Goal: Navigation & Orientation: Find specific page/section

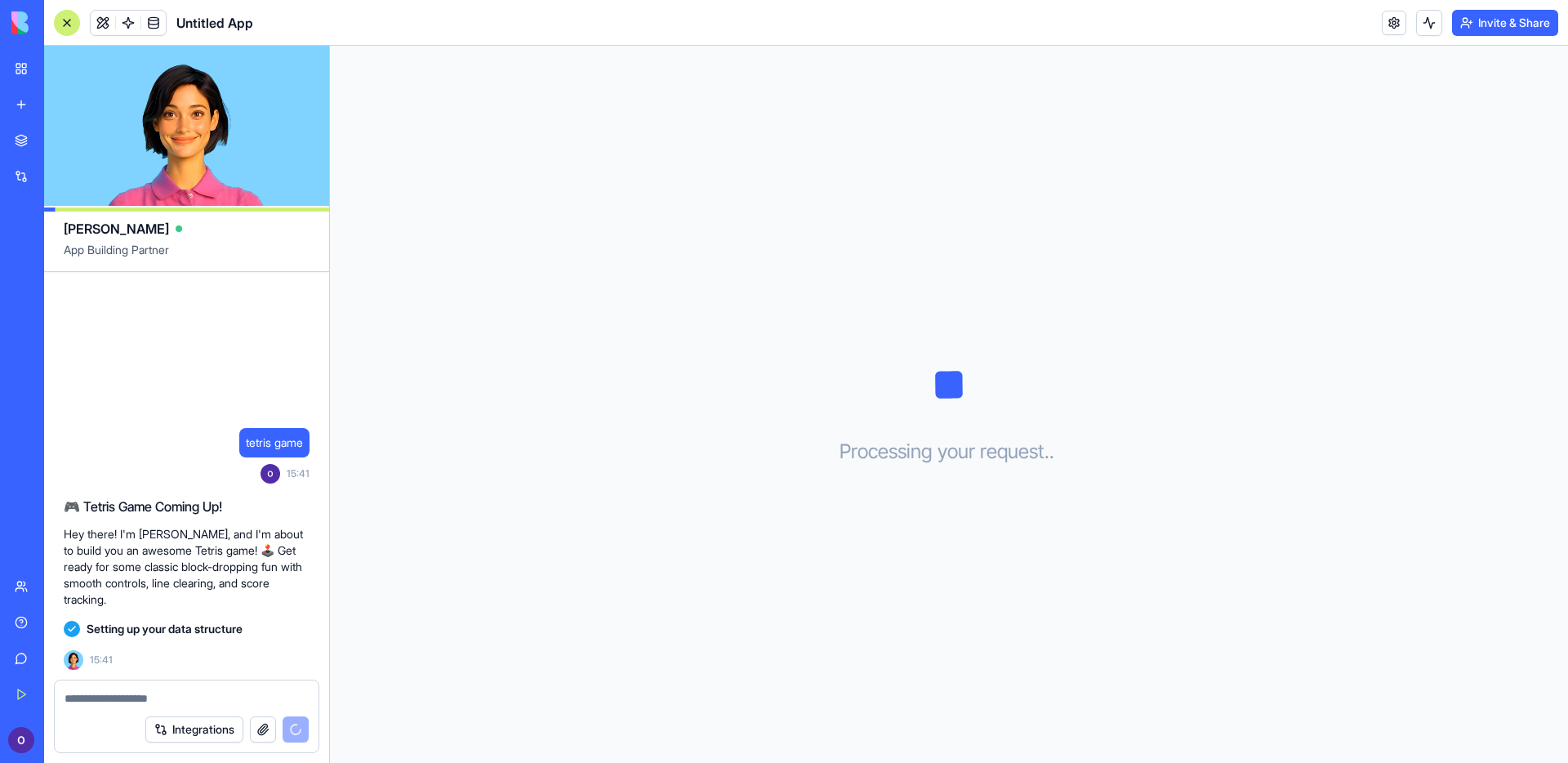
click at [194, 152] on video at bounding box center [186, 126] width 285 height 160
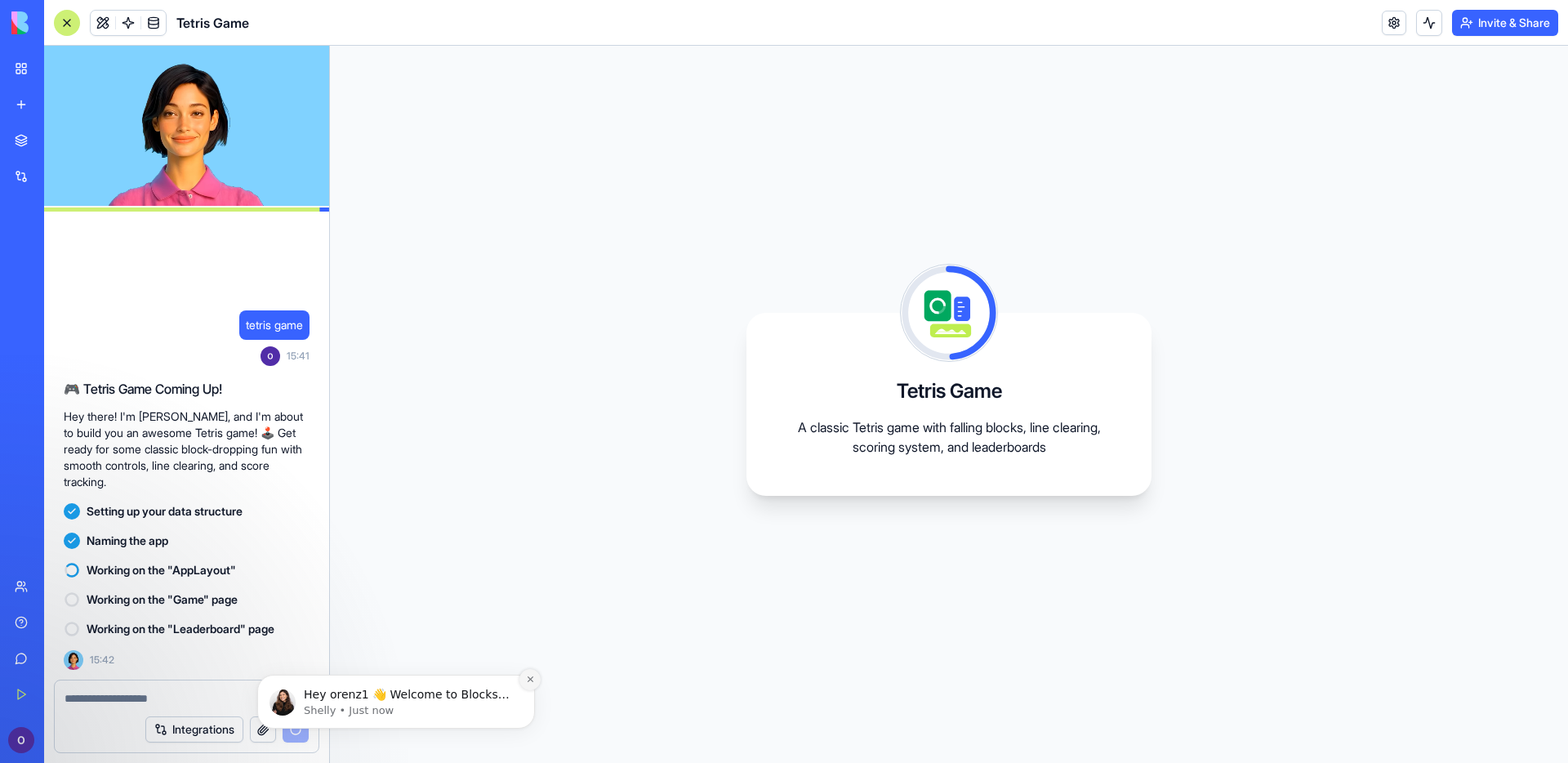
click at [524, 680] on button "Dismiss notification" at bounding box center [530, 679] width 21 height 21
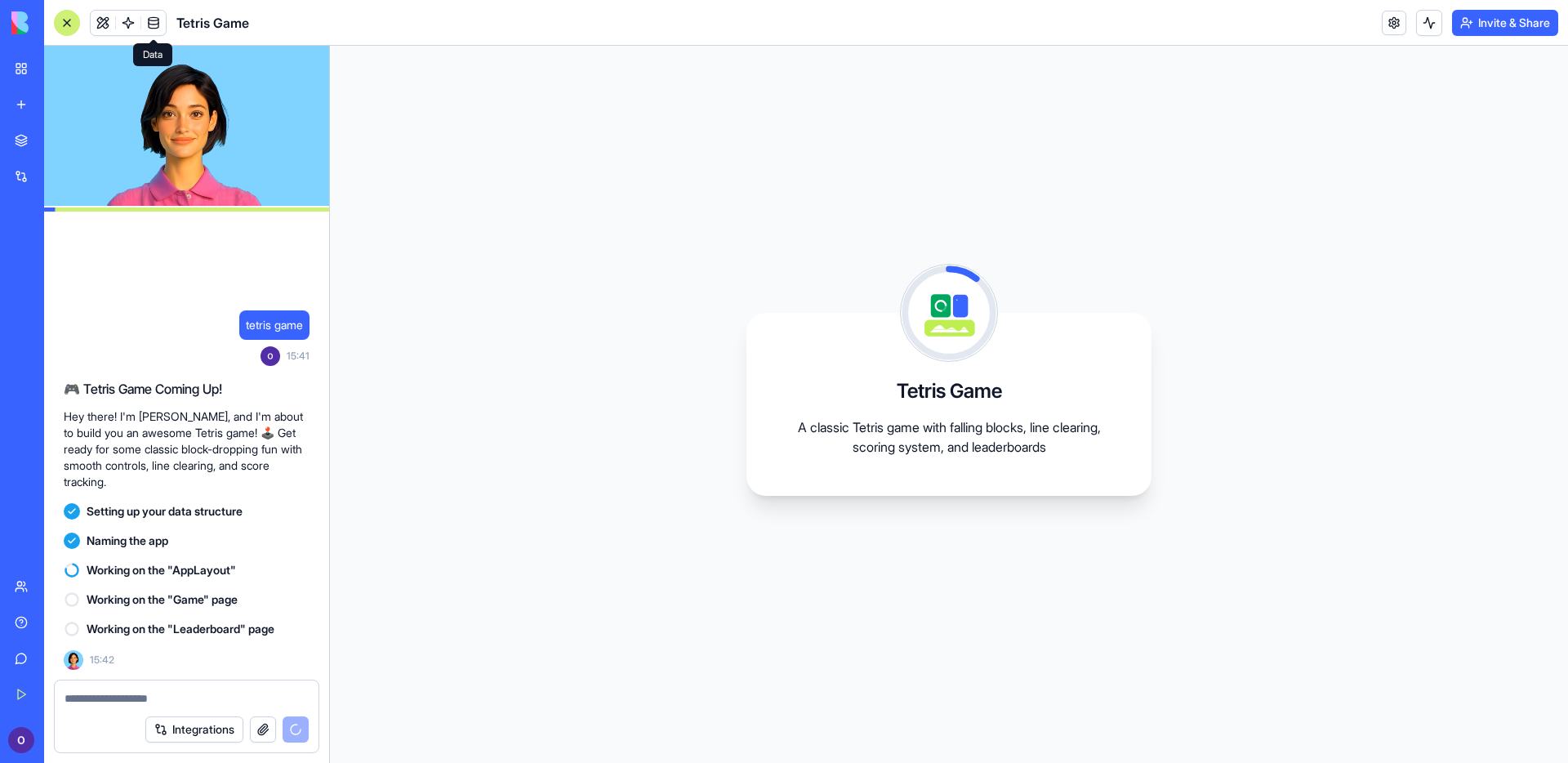
click at [154, 30] on span at bounding box center [153, 23] width 46 height 46
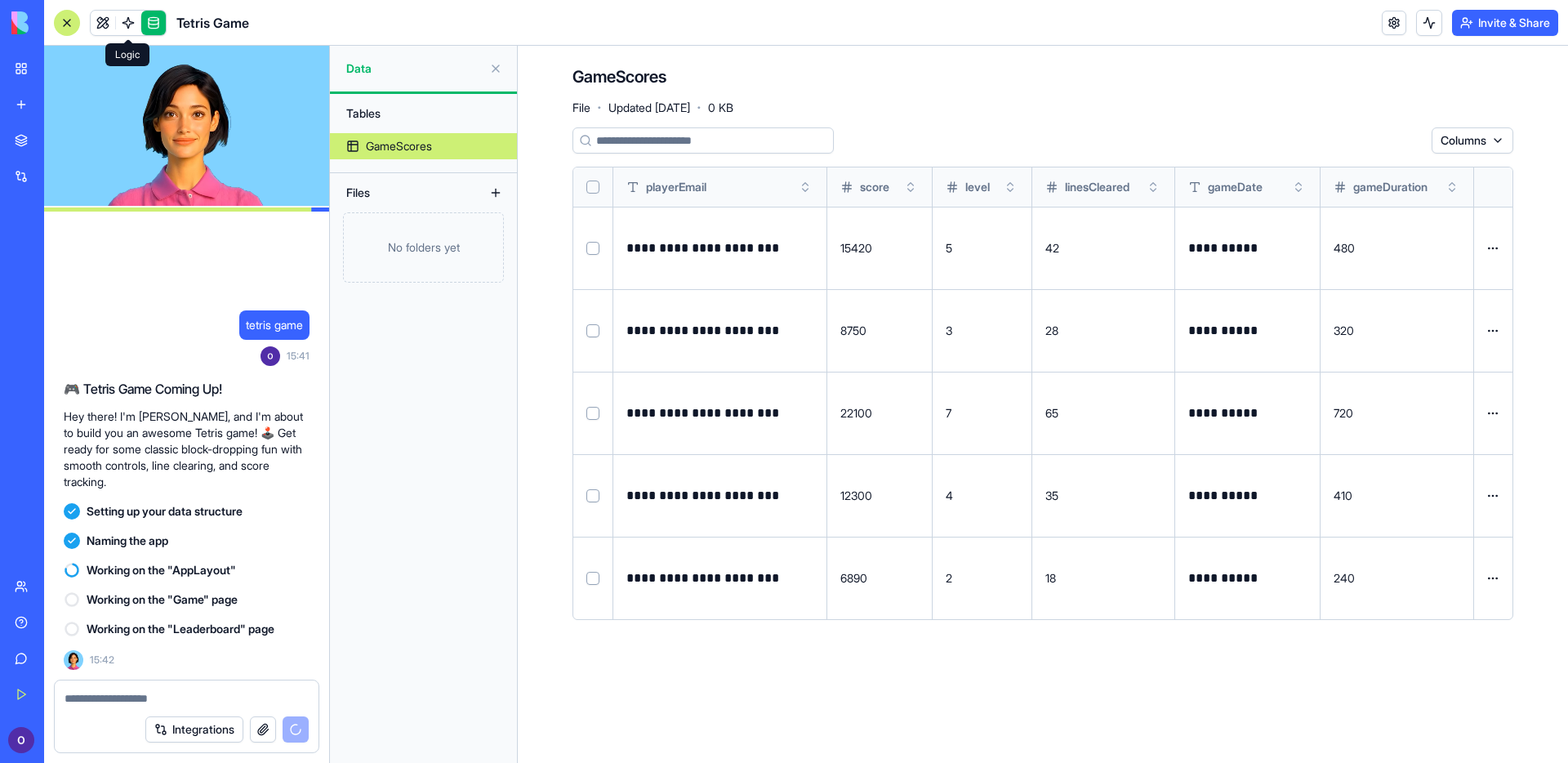
click at [125, 20] on span at bounding box center [128, 23] width 46 height 46
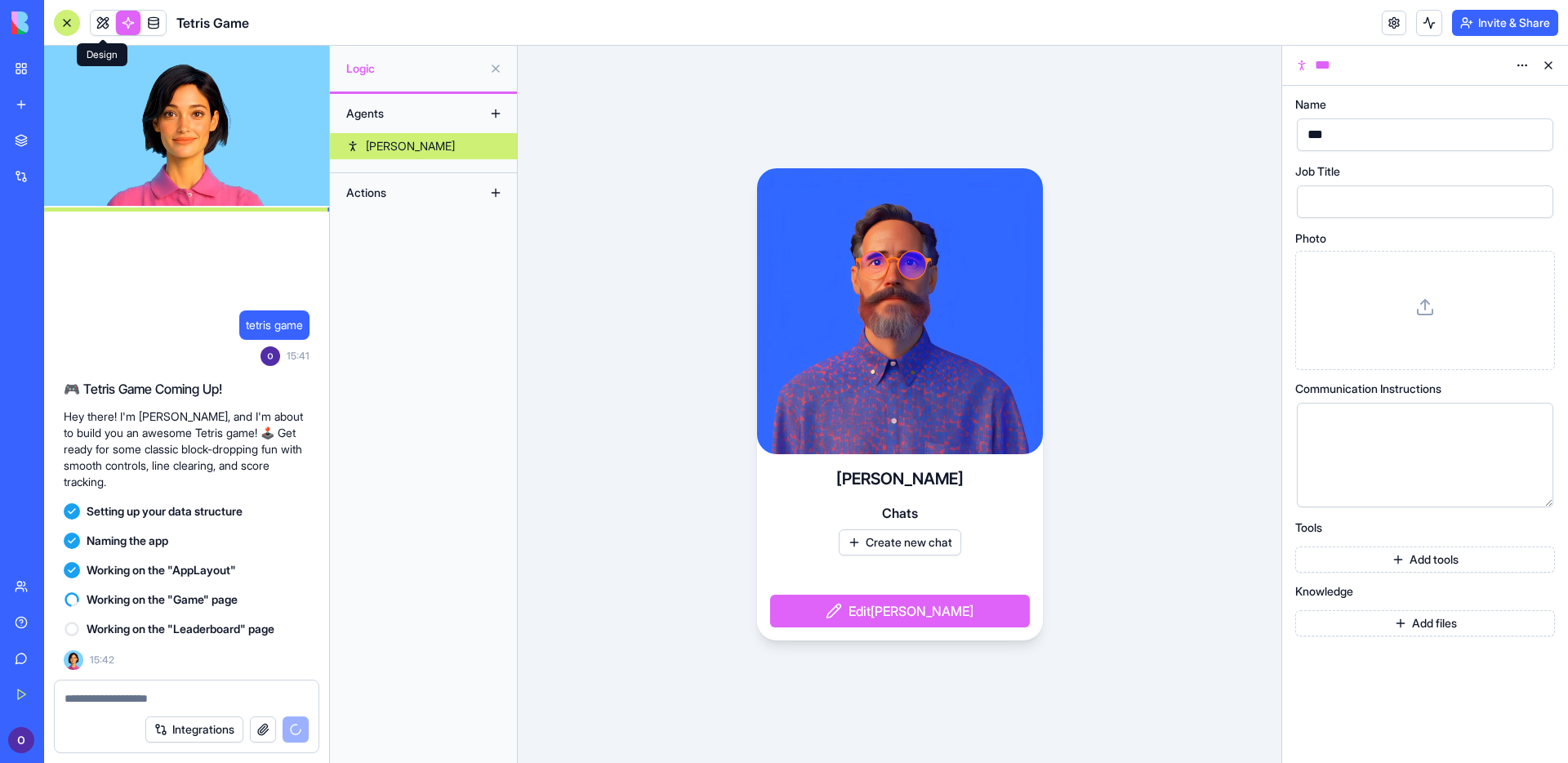
click at [102, 24] on link at bounding box center [103, 23] width 24 height 24
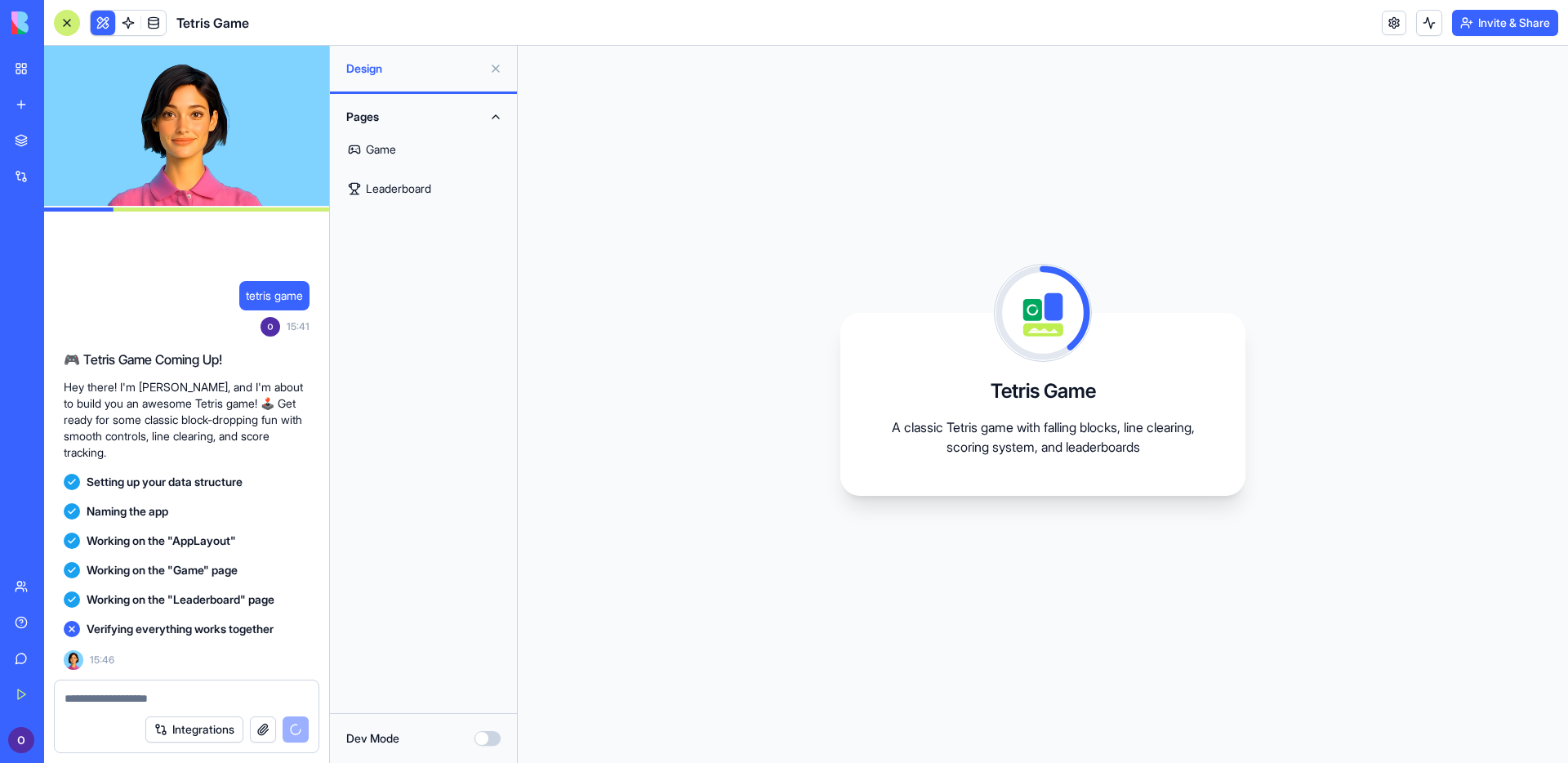
click at [389, 144] on link "Game" at bounding box center [423, 149] width 167 height 39
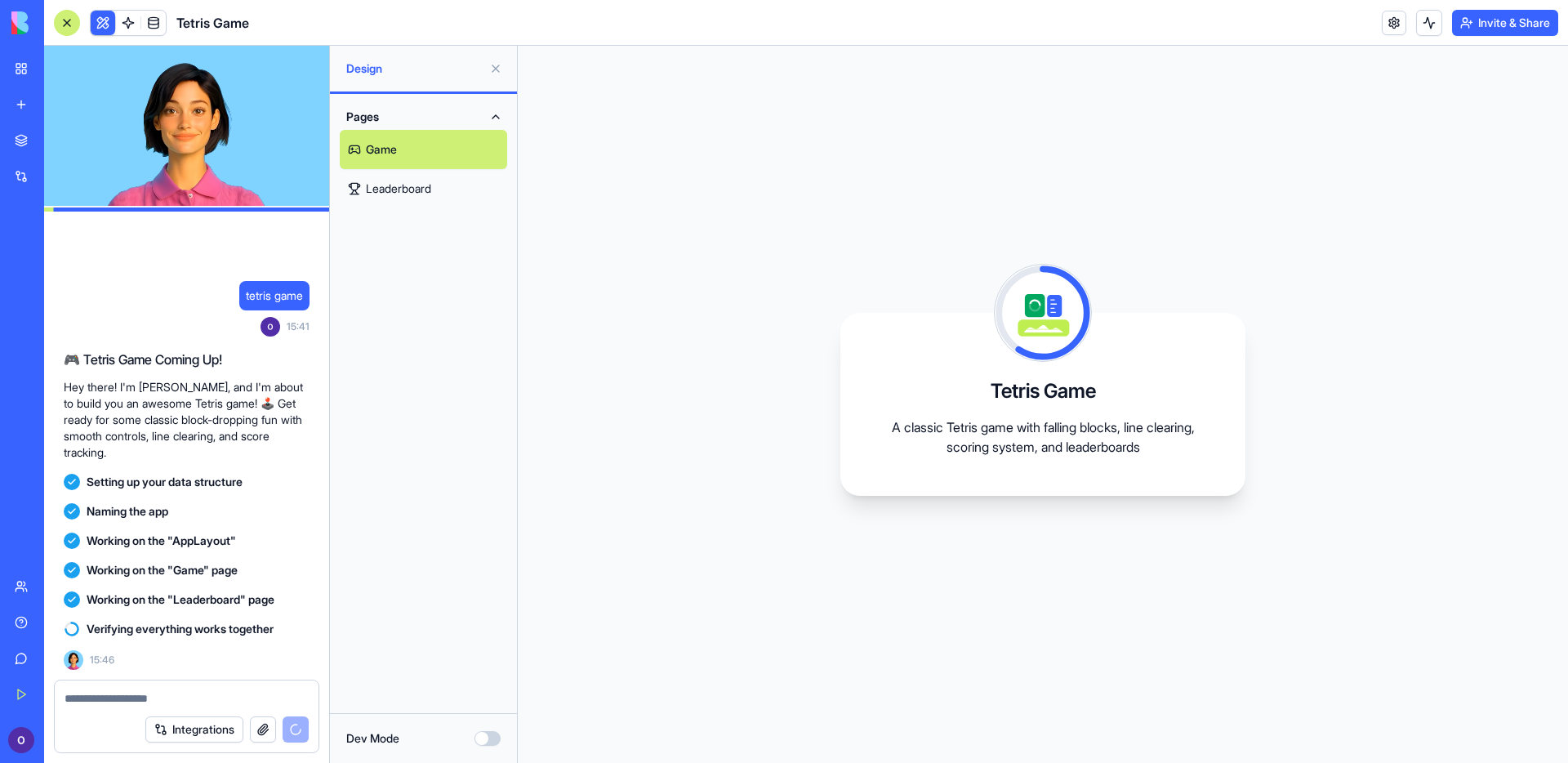
click at [380, 190] on link "Leaderboard" at bounding box center [423, 188] width 167 height 39
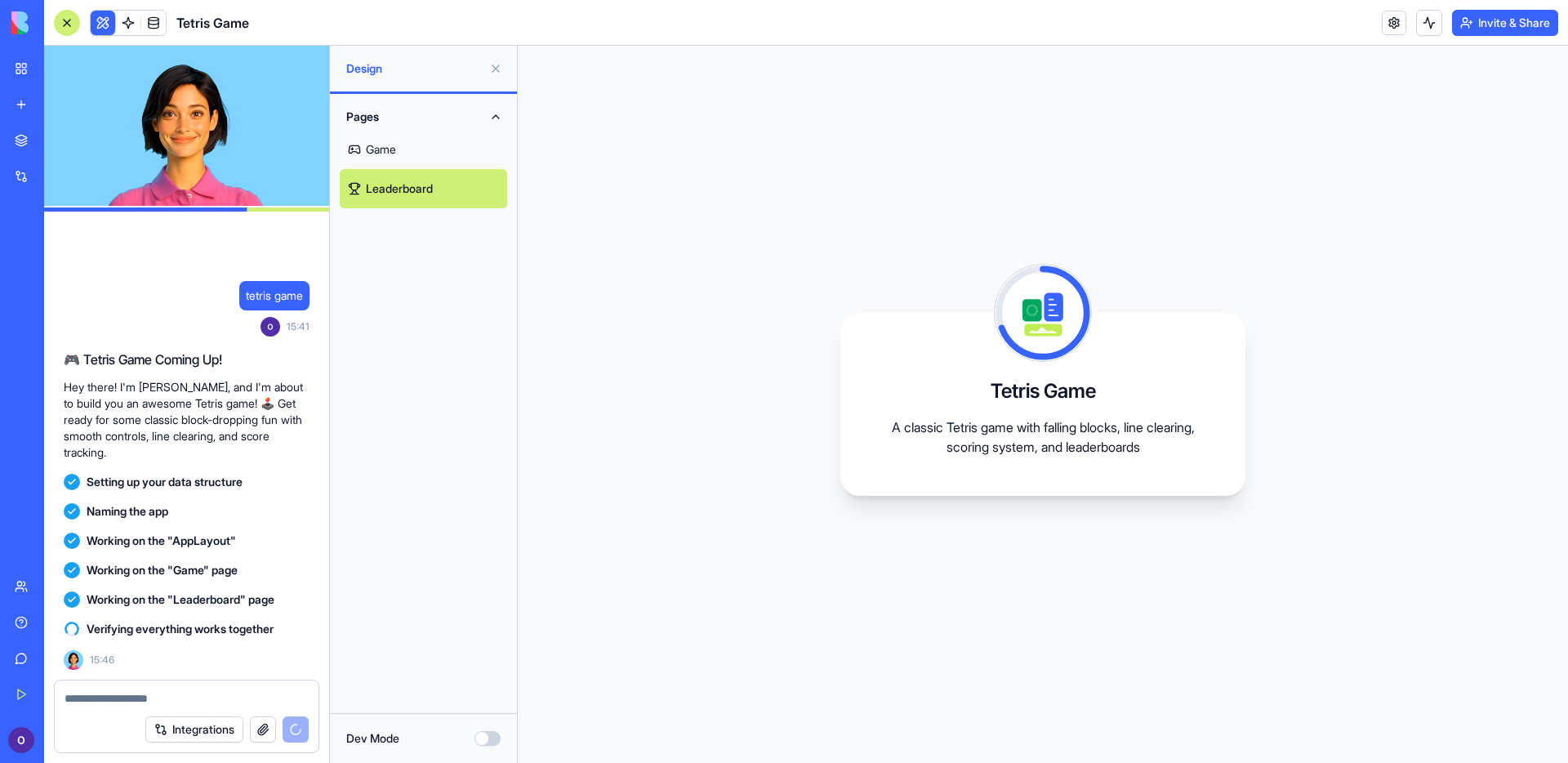
click at [380, 148] on link "Game" at bounding box center [423, 149] width 167 height 39
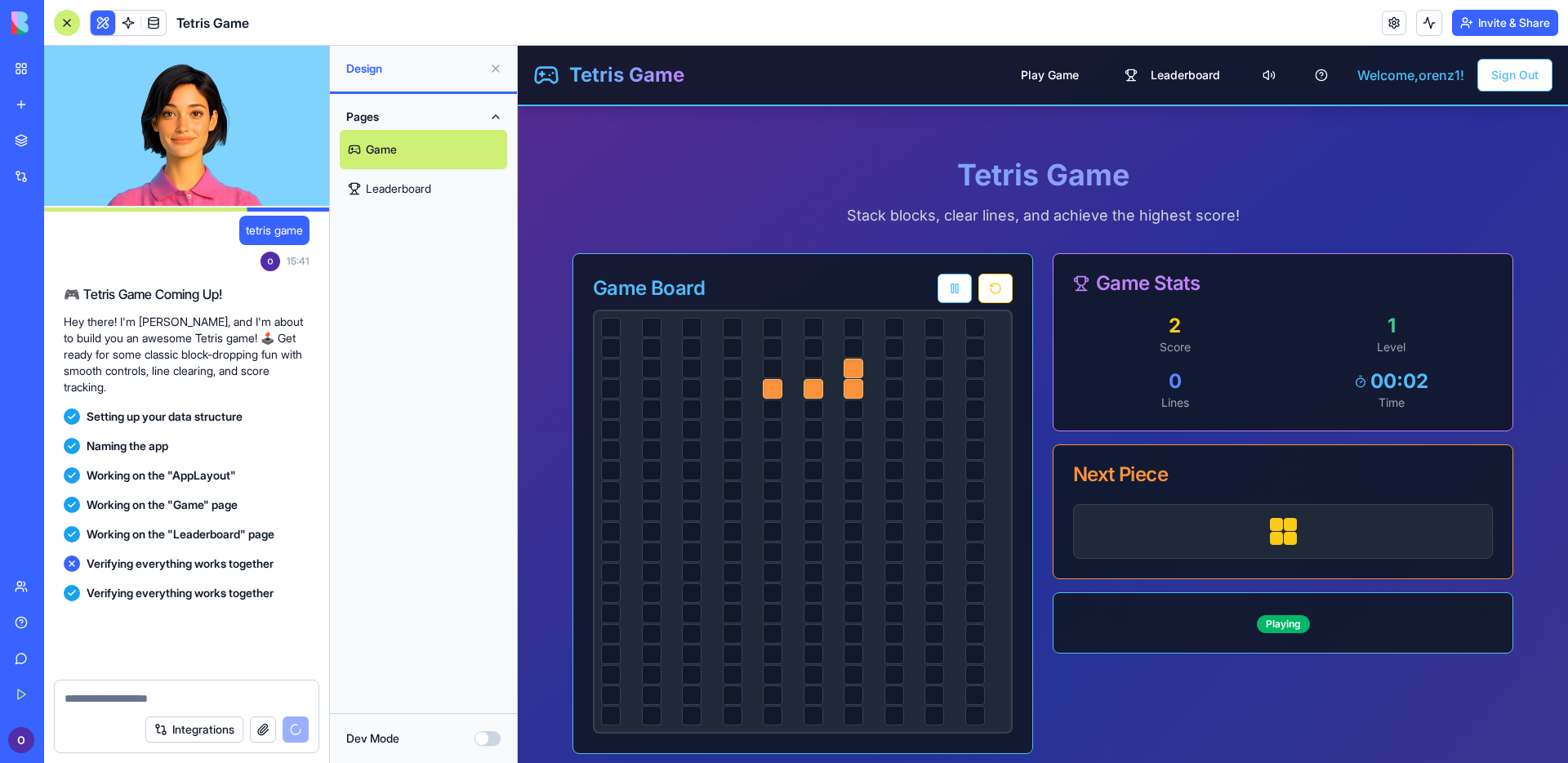
scroll to position [160, 0]
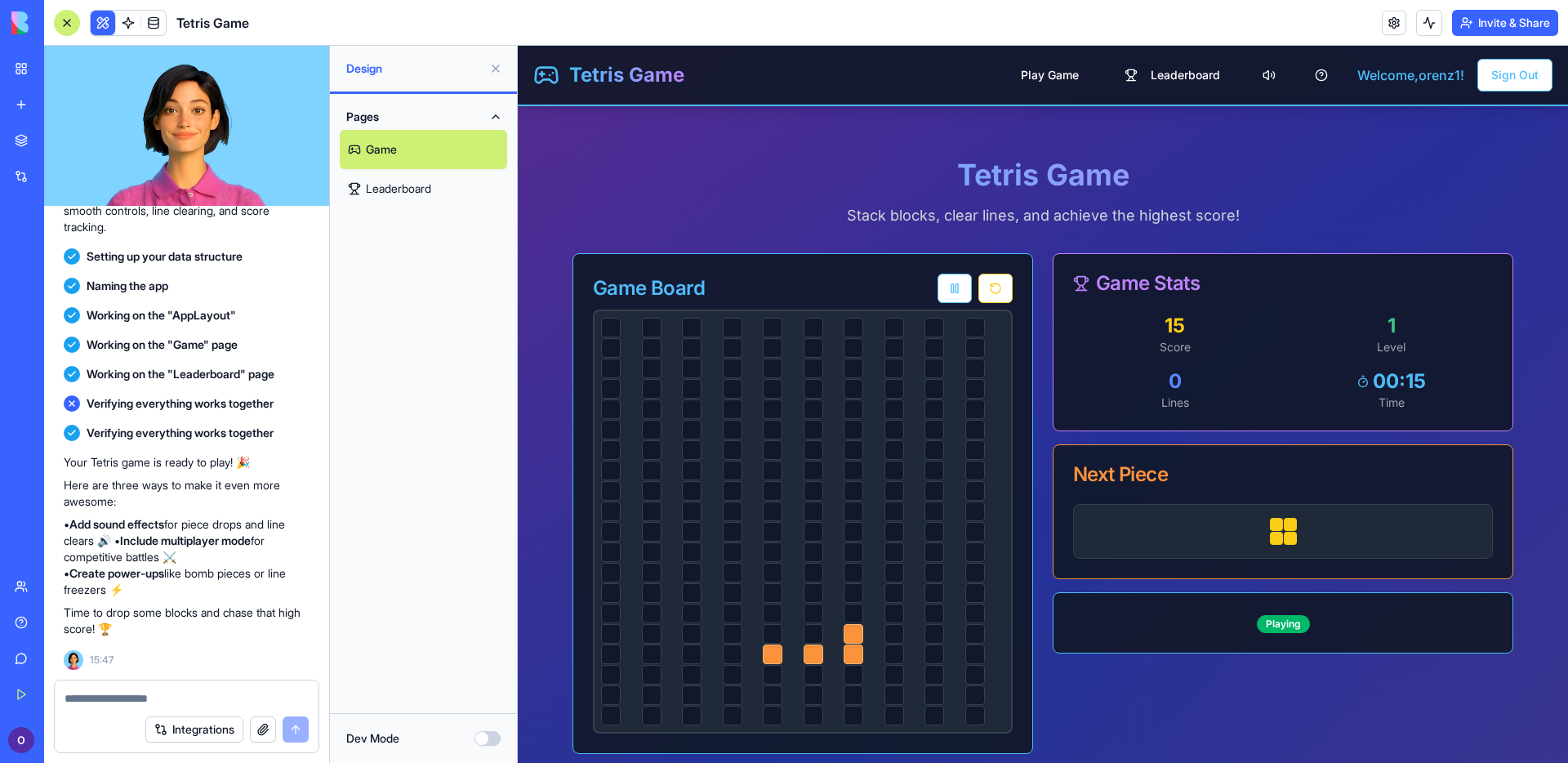
click at [856, 689] on div at bounding box center [853, 695] width 20 height 20
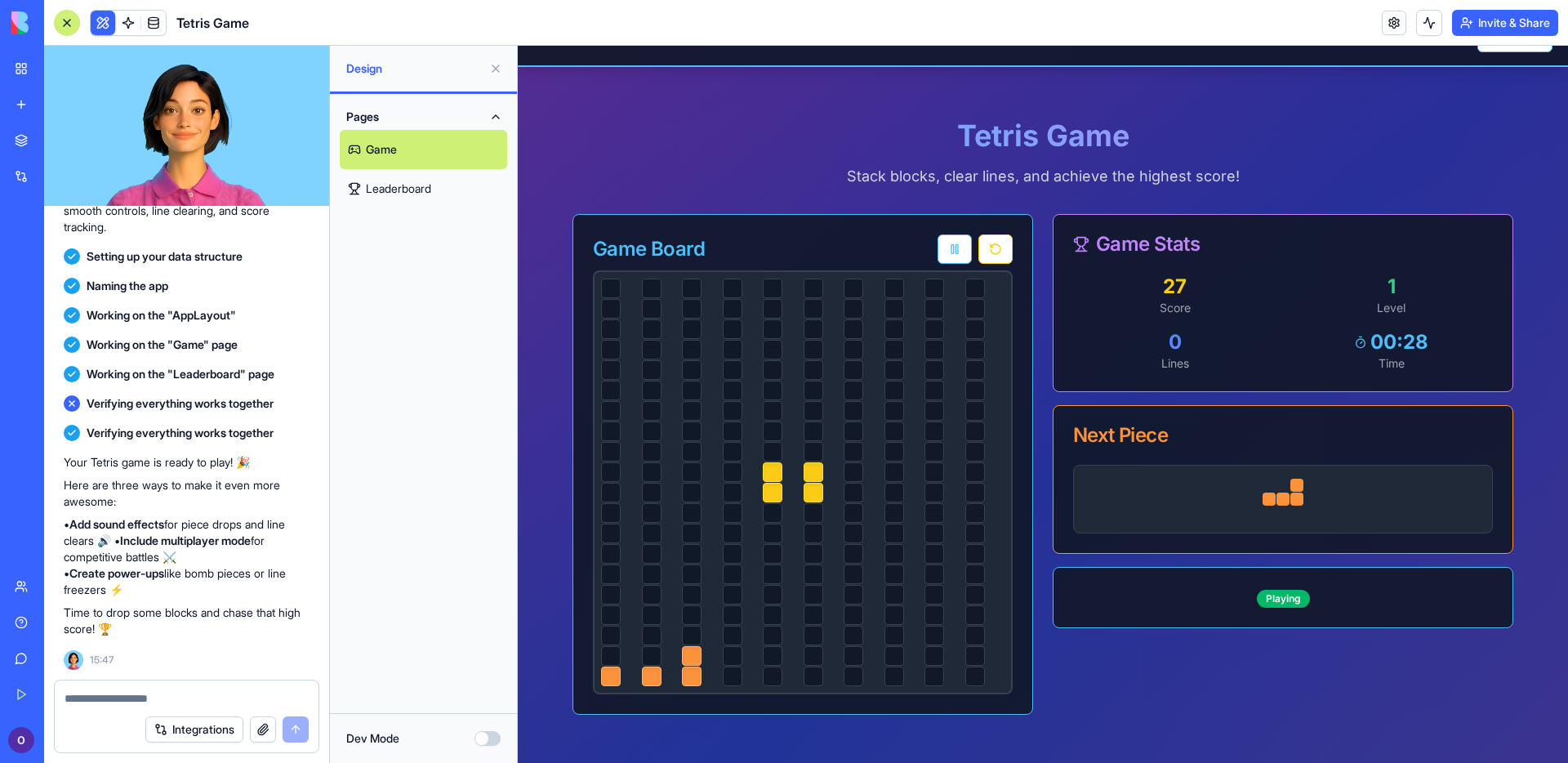
scroll to position [0, 0]
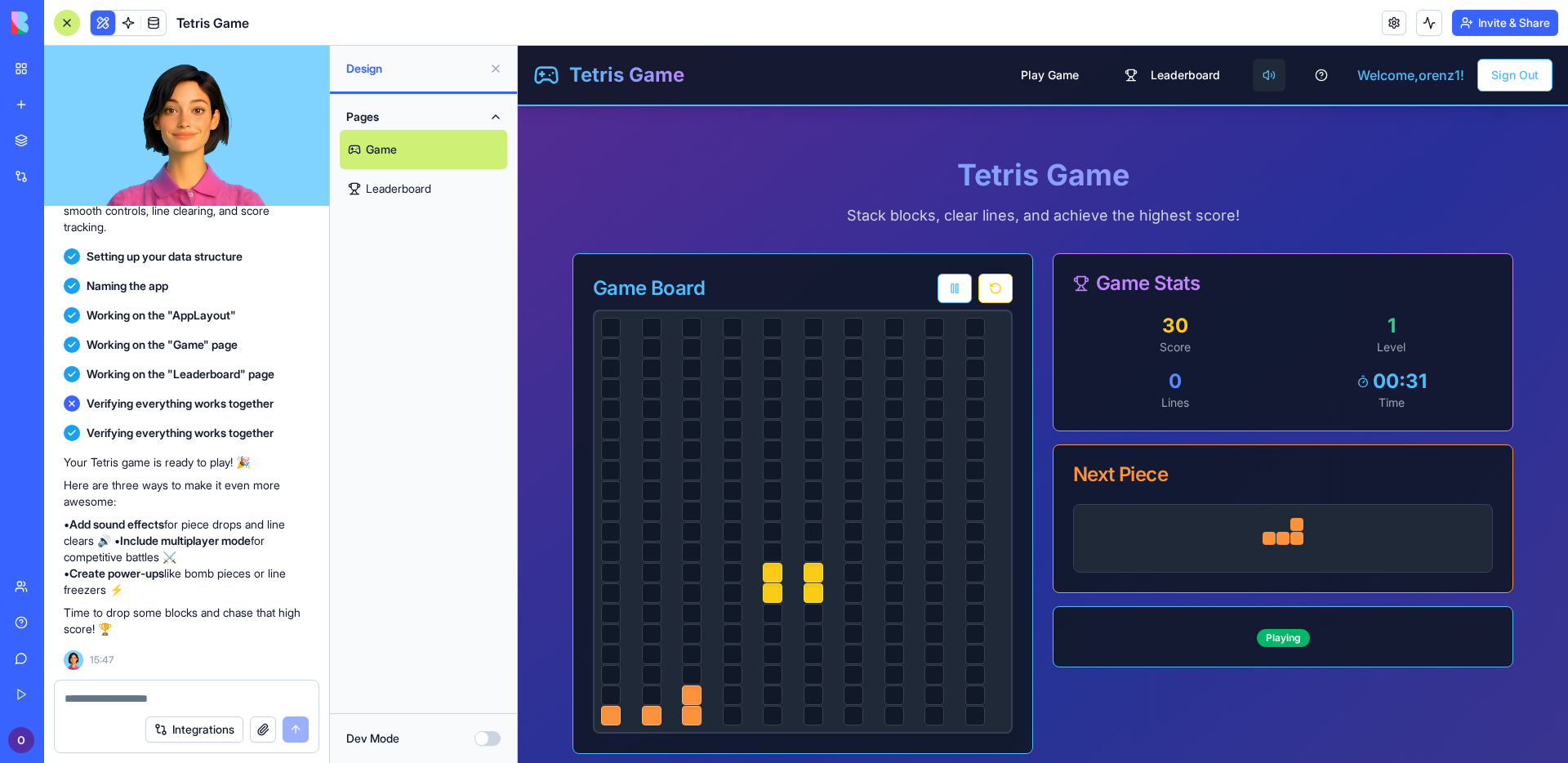
click at [1265, 76] on button at bounding box center [1269, 76] width 33 height 33
click at [1188, 77] on span "Leaderboard" at bounding box center [1186, 75] width 70 height 17
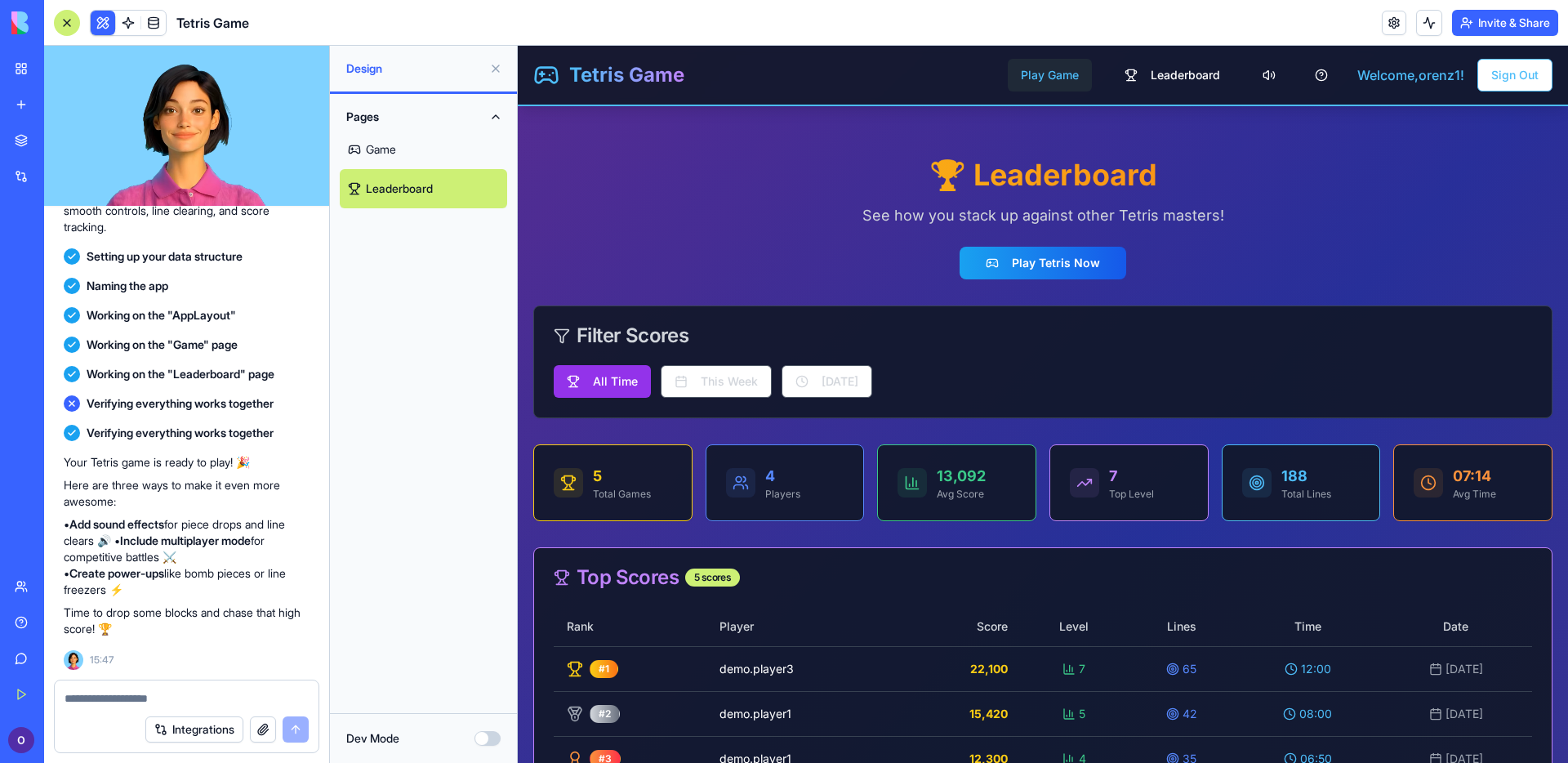
click at [1063, 75] on button "Play Game" at bounding box center [1050, 76] width 84 height 33
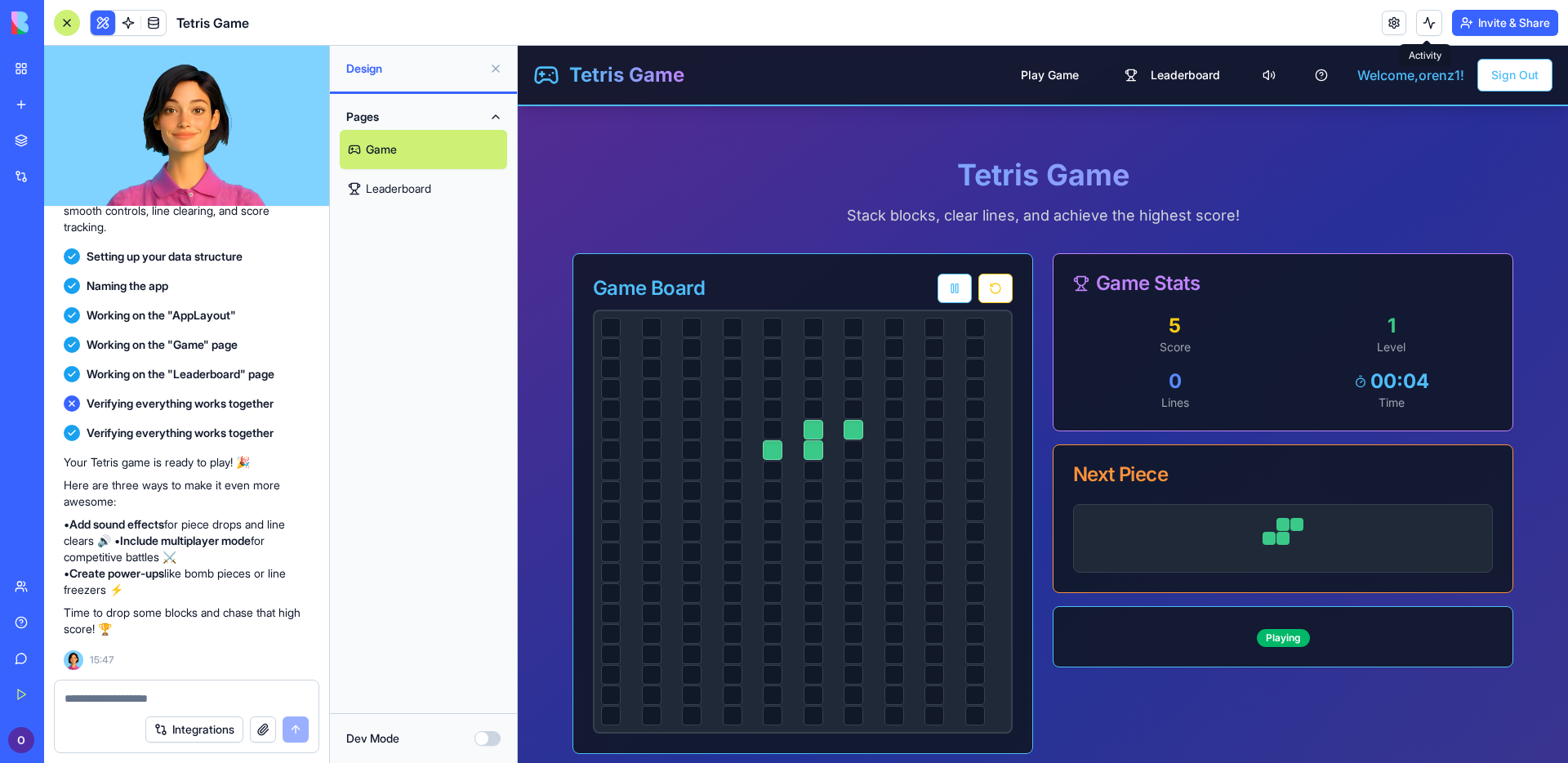
click at [1429, 24] on button at bounding box center [1430, 23] width 26 height 26
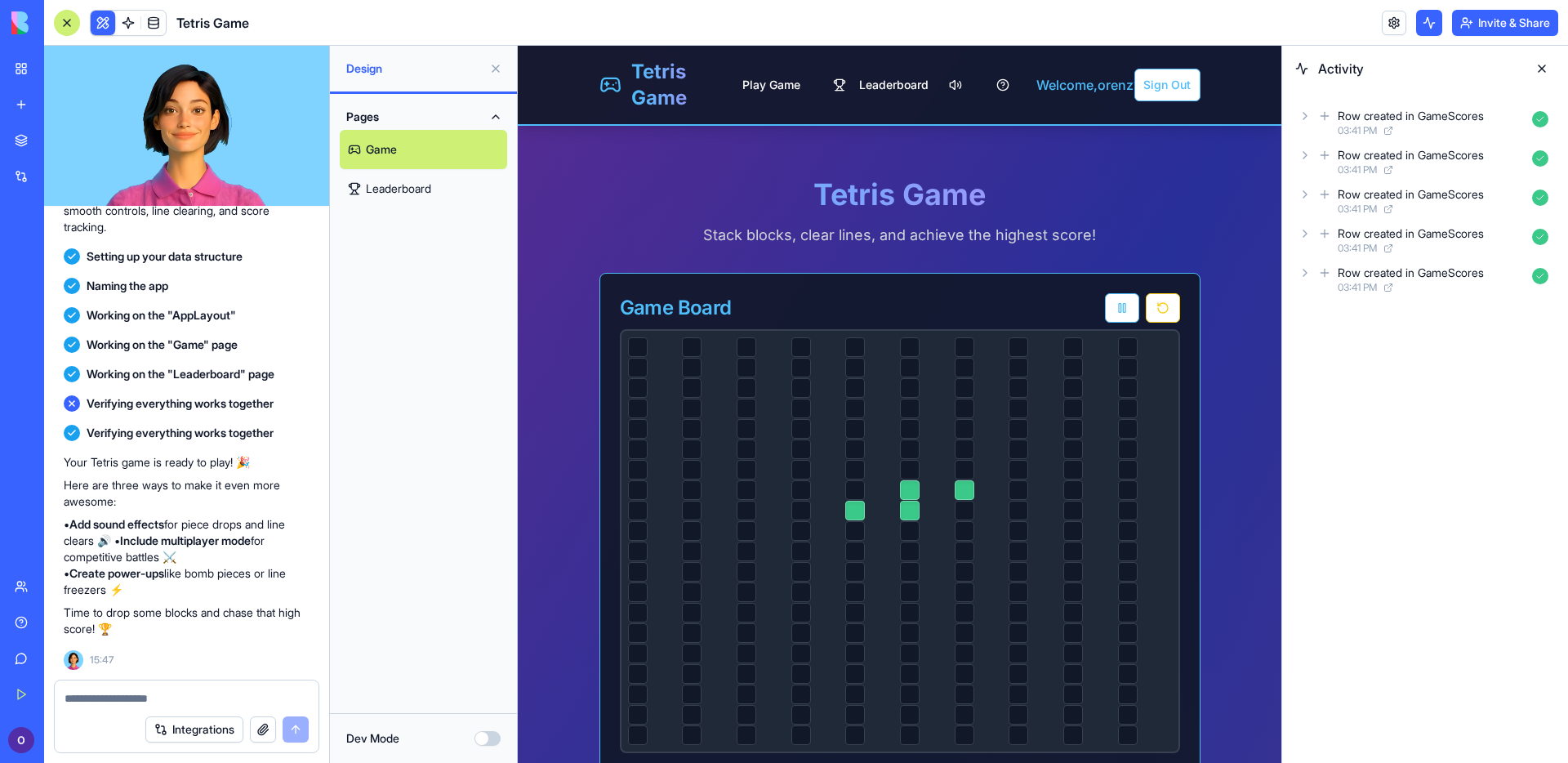
click at [1546, 63] on button at bounding box center [1542, 69] width 26 height 26
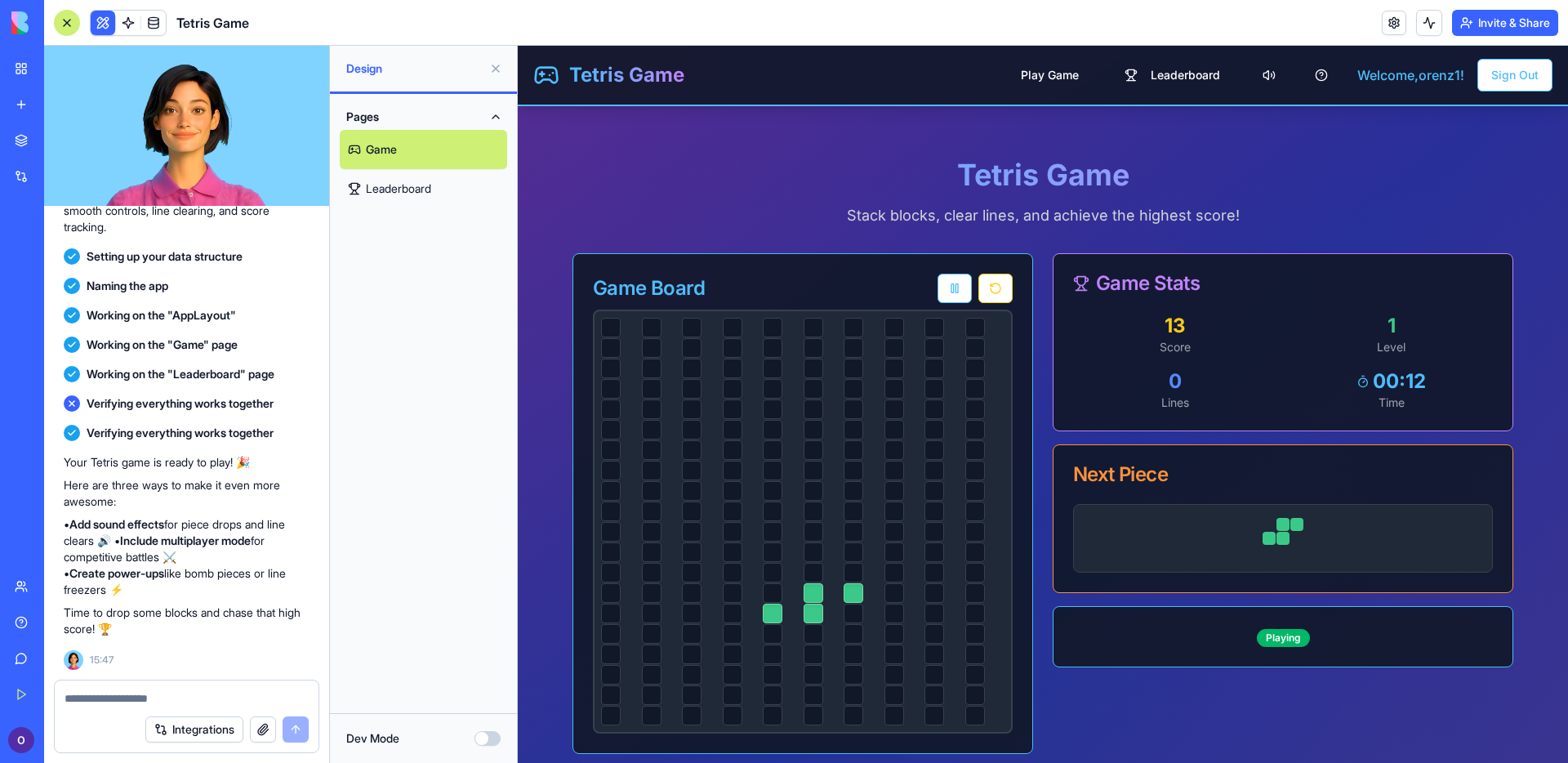
click at [981, 29] on header "Tetris Game Invite & Share" at bounding box center [806, 23] width 1524 height 46
click at [972, 31] on header "Tetris Game Invite & Share" at bounding box center [806, 23] width 1524 height 46
